Goal: Find specific page/section: Find specific page/section

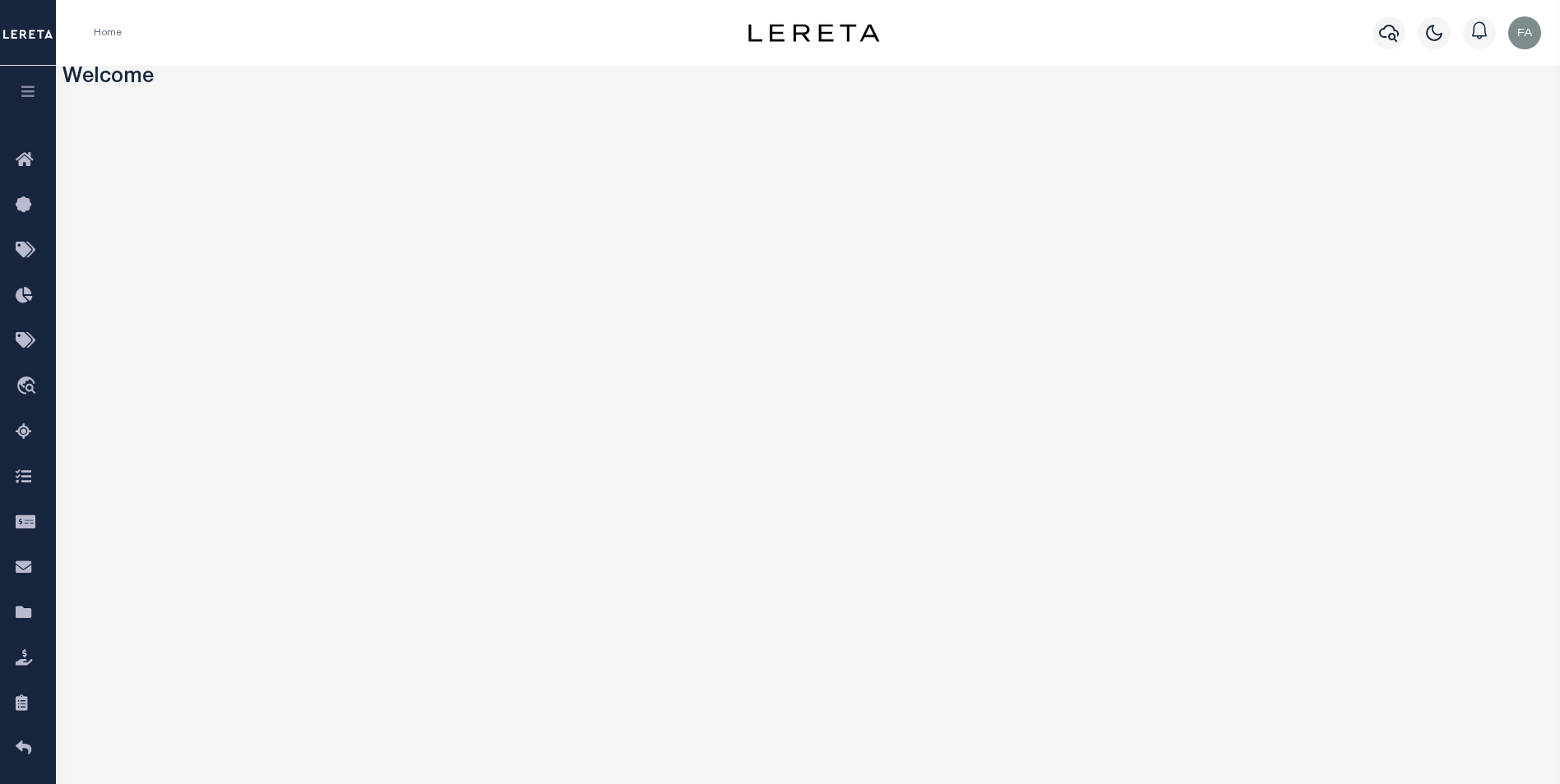
drag, startPoint x: 28, startPoint y: 94, endPoint x: 56, endPoint y: 95, distance: 28.0
click at [28, 94] on icon "button" at bounding box center [29, 91] width 19 height 14
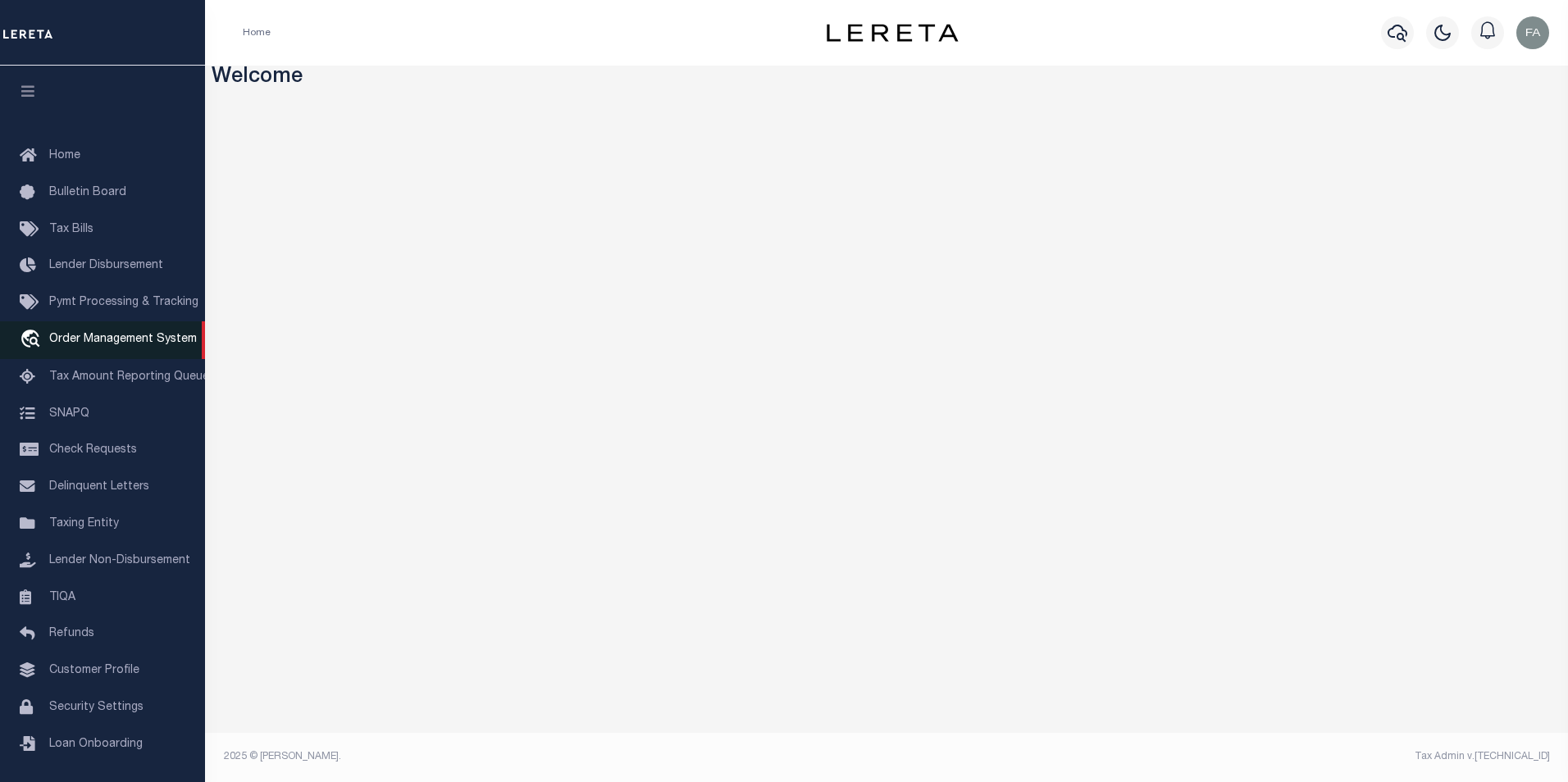
click at [171, 353] on link "travel_explore Order Management System" at bounding box center [102, 340] width 205 height 38
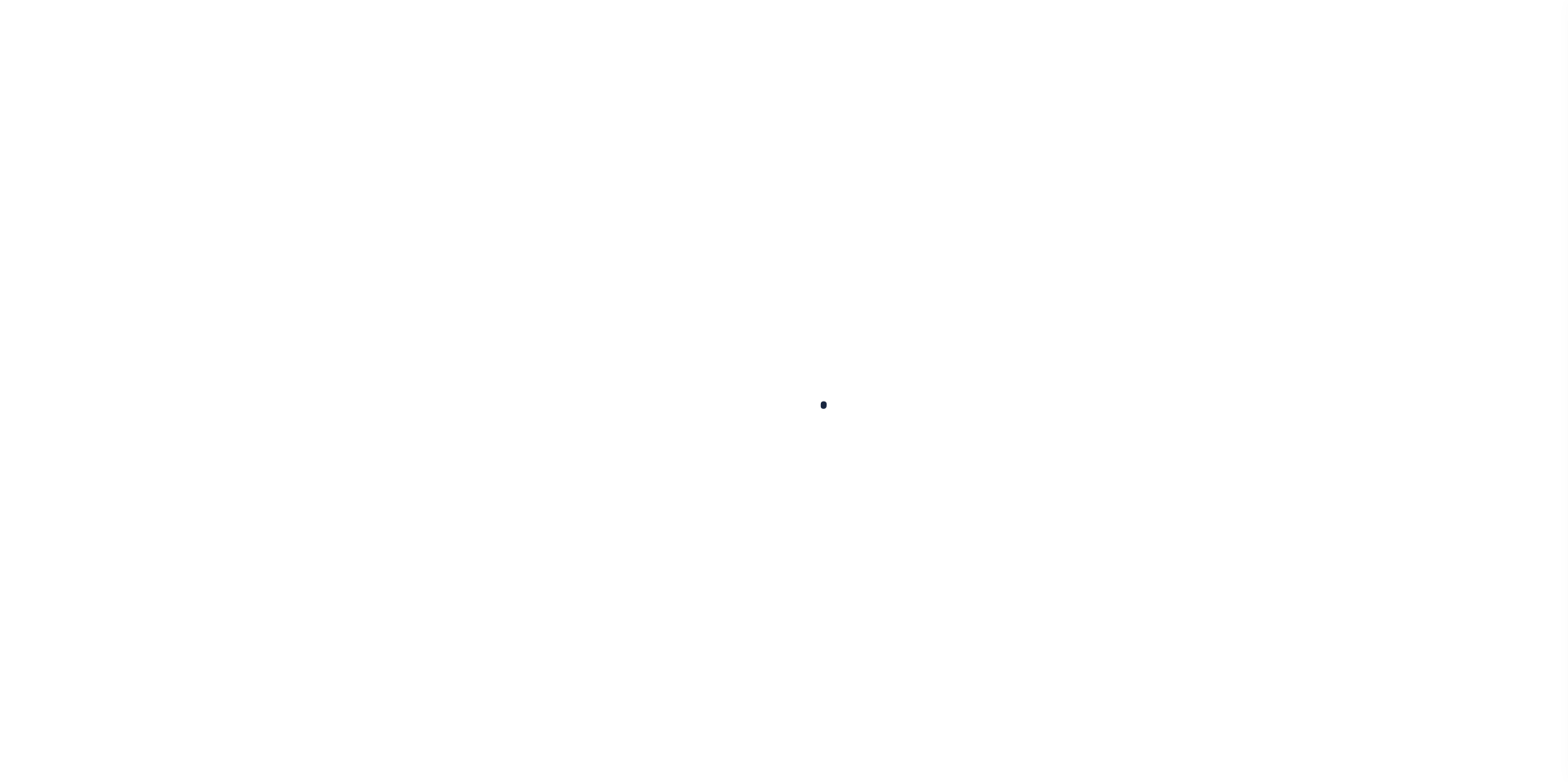
scroll to position [16, 0]
select select "200"
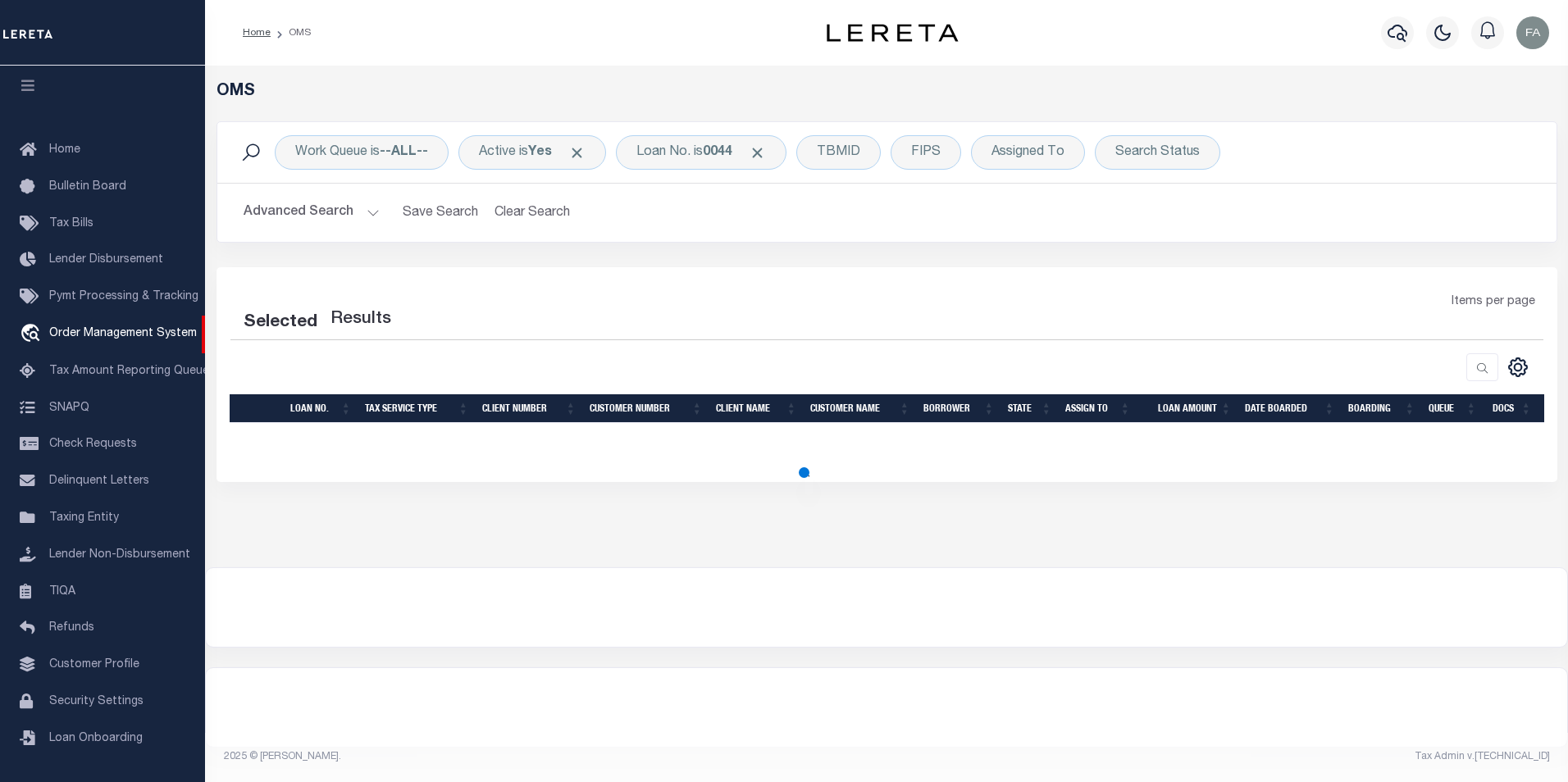
select select "200"
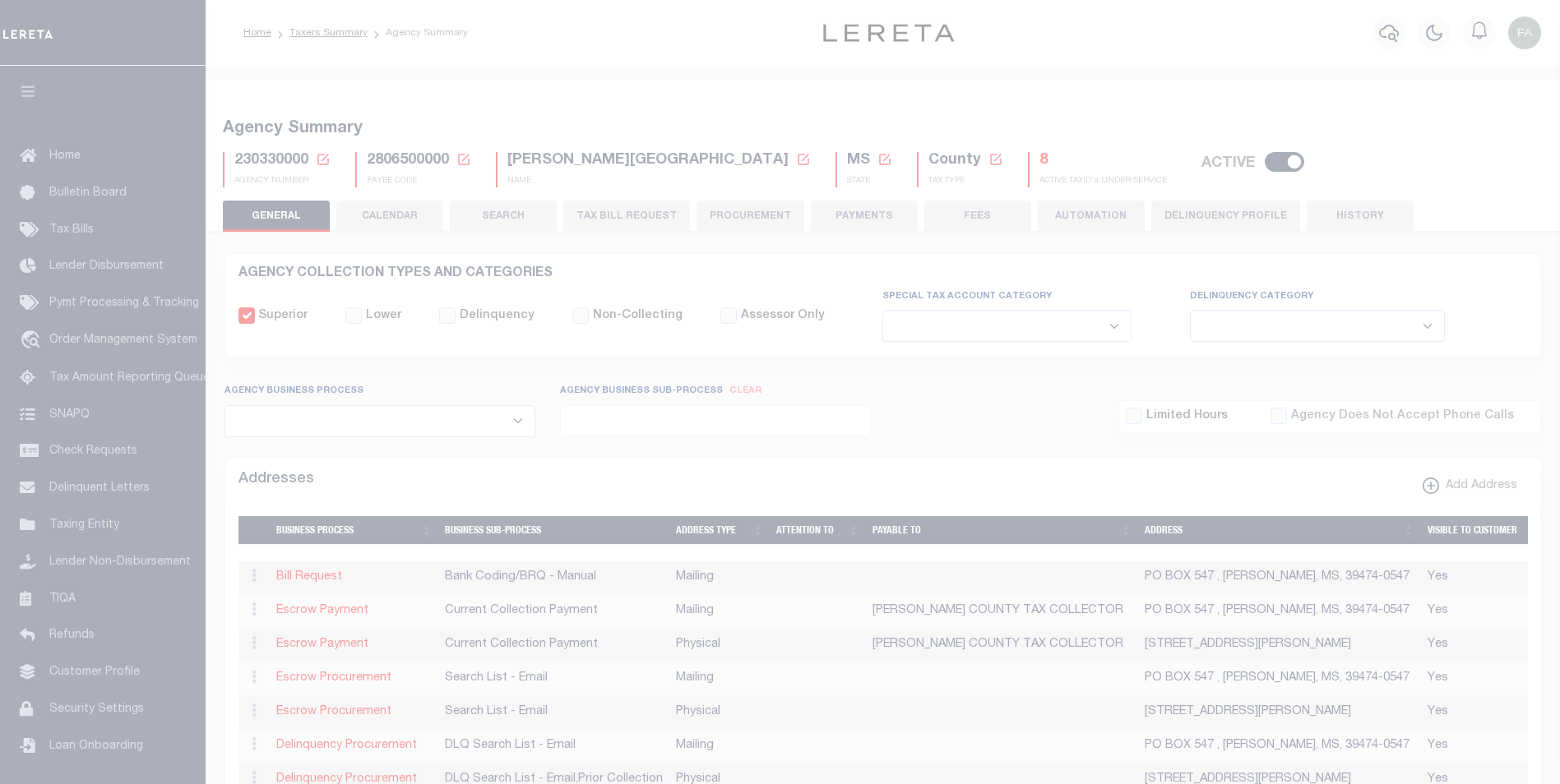
select select
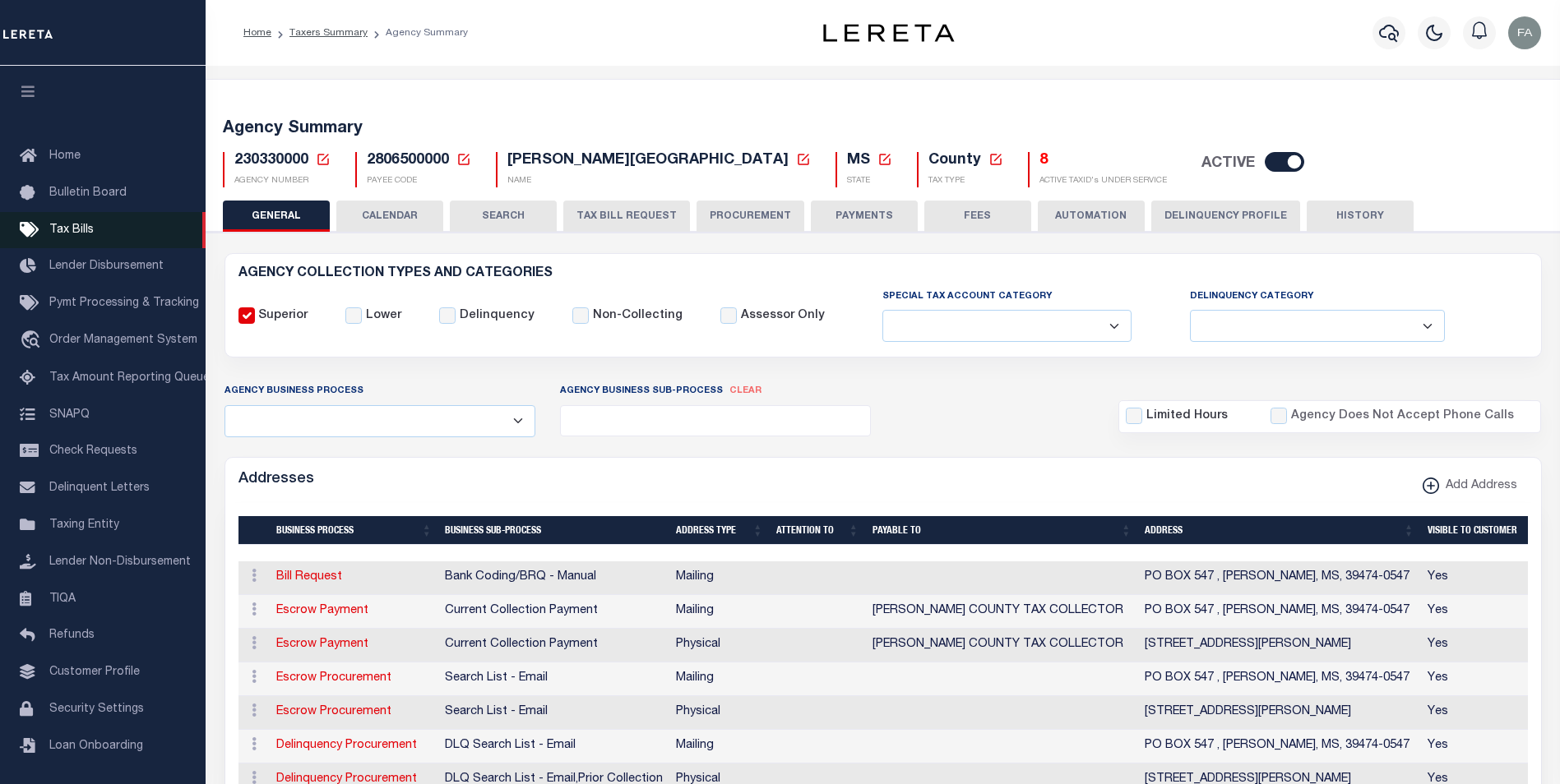
click at [97, 231] on link "Tax Bills" at bounding box center [102, 230] width 205 height 37
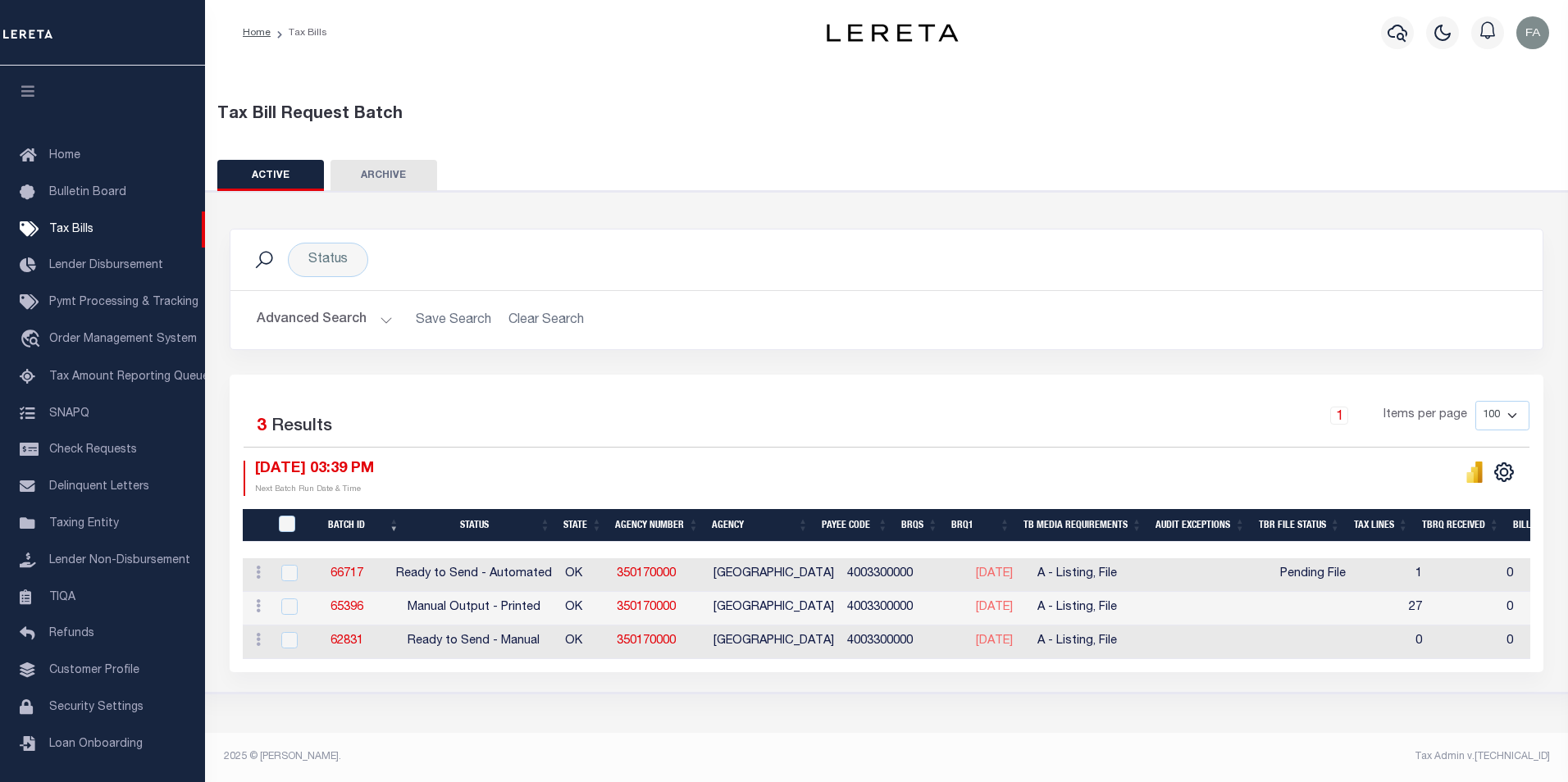
drag, startPoint x: 1315, startPoint y: 576, endPoint x: 1274, endPoint y: 581, distance: 41.3
click at [1274, 581] on tr "ACTIONS Delete 66717 Ready to Send - Automated OK 350170000 COTTON COUNTY 40033…" at bounding box center [1462, 575] width 2441 height 34
